Goal: Task Accomplishment & Management: Use online tool/utility

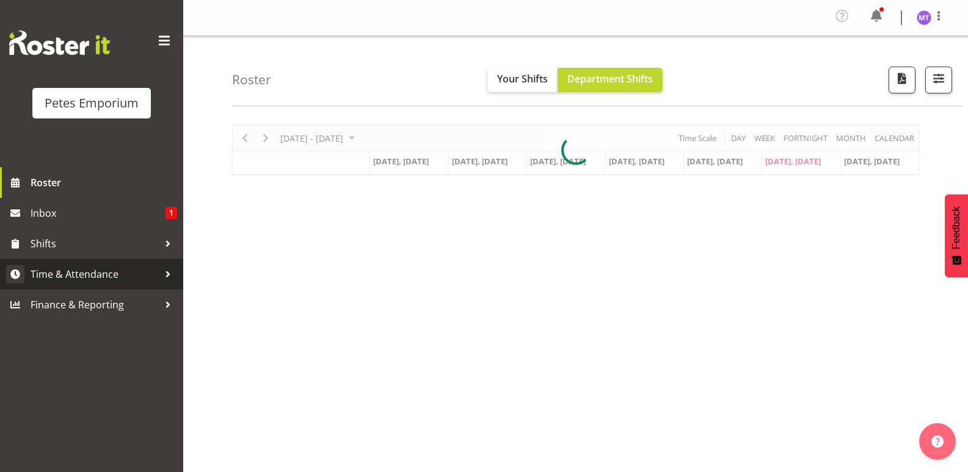
click at [102, 269] on span "Time & Attendance" at bounding box center [95, 274] width 128 height 18
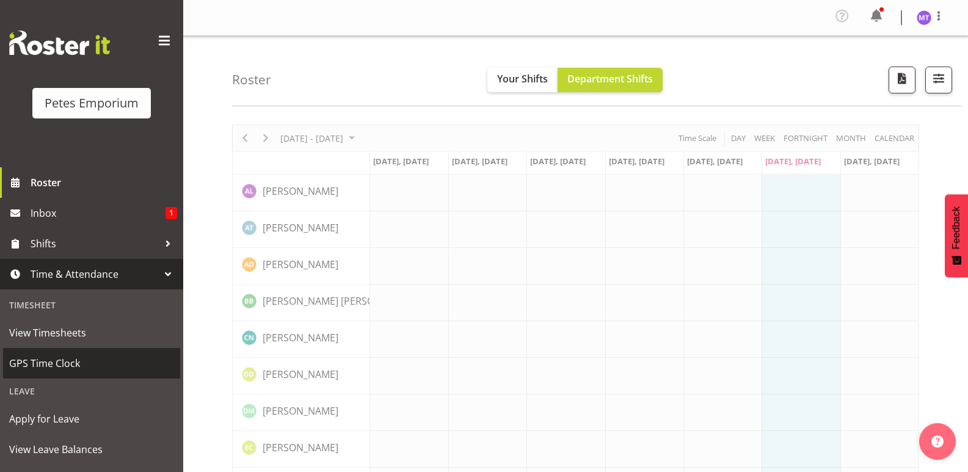
click at [89, 364] on span "GPS Time Clock" at bounding box center [91, 363] width 165 height 18
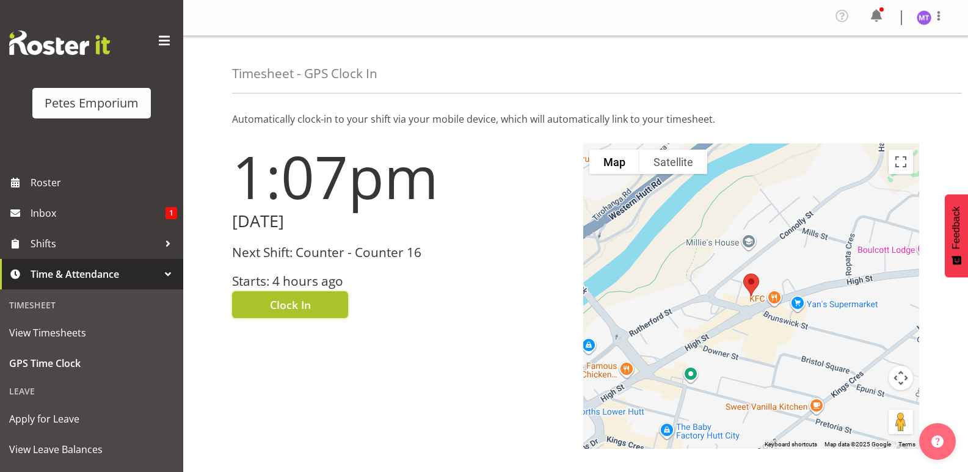
click at [305, 306] on span "Clock In" at bounding box center [290, 305] width 41 height 16
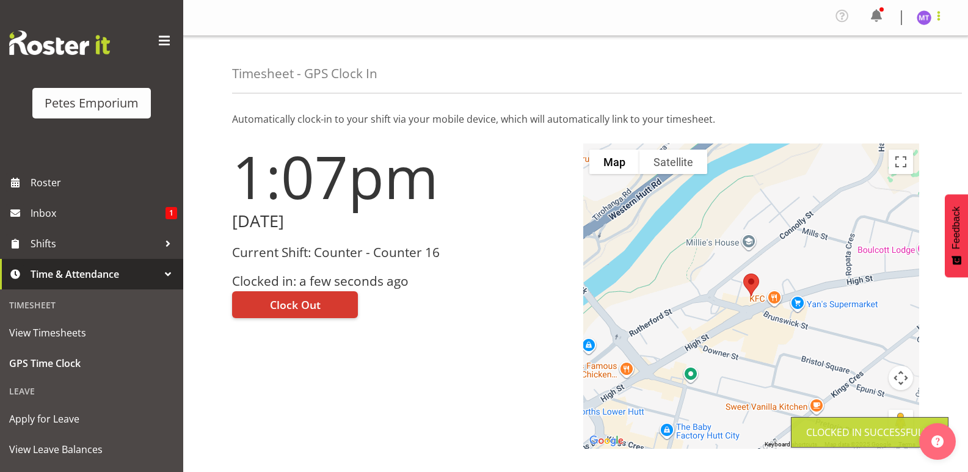
click at [937, 16] on span at bounding box center [938, 16] width 15 height 15
click at [884, 71] on link "Log Out" at bounding box center [887, 67] width 117 height 22
